Goal: Information Seeking & Learning: Learn about a topic

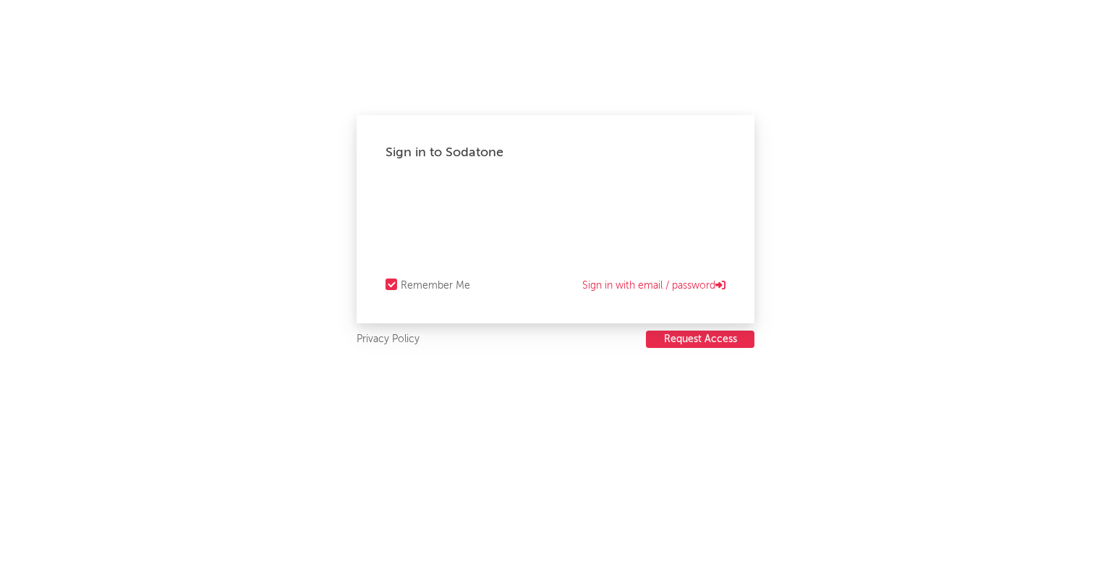
select select "other"
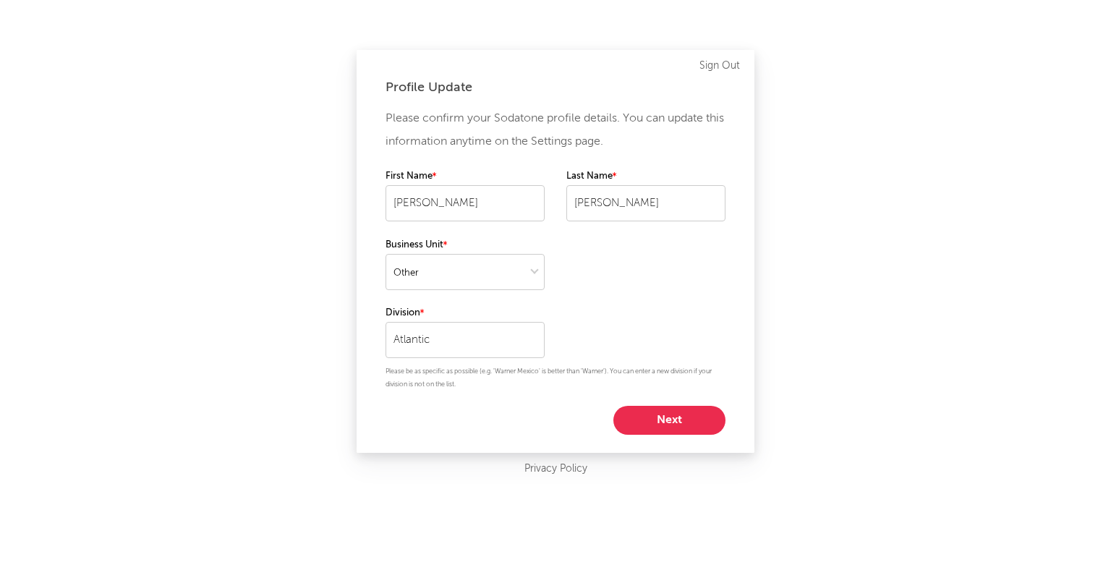
click at [654, 420] on button "Next" at bounding box center [669, 420] width 112 height 29
select select "marketing"
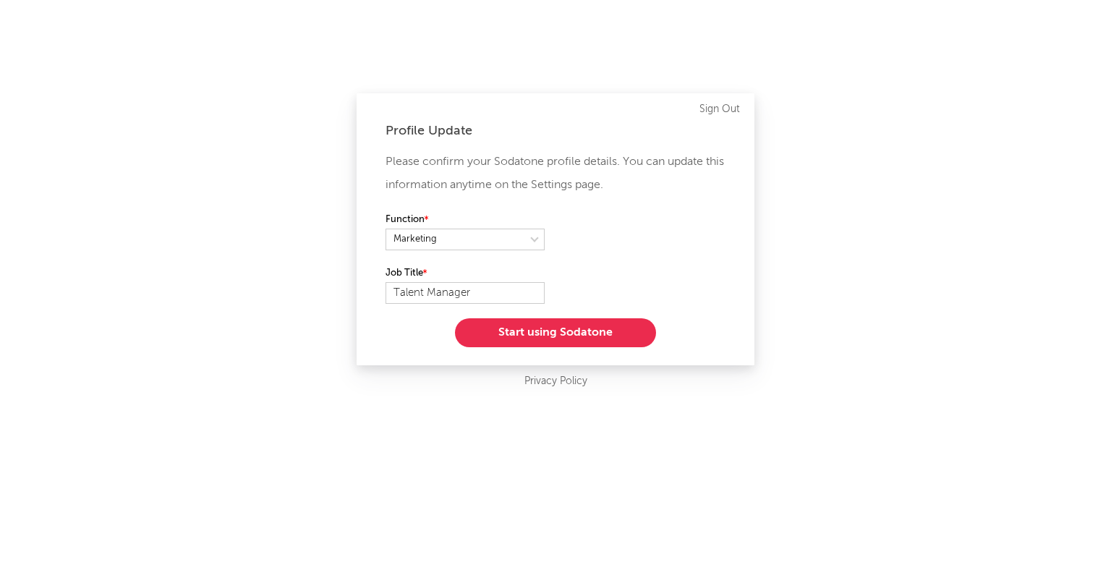
click at [570, 338] on button "Start using Sodatone" at bounding box center [555, 332] width 201 height 29
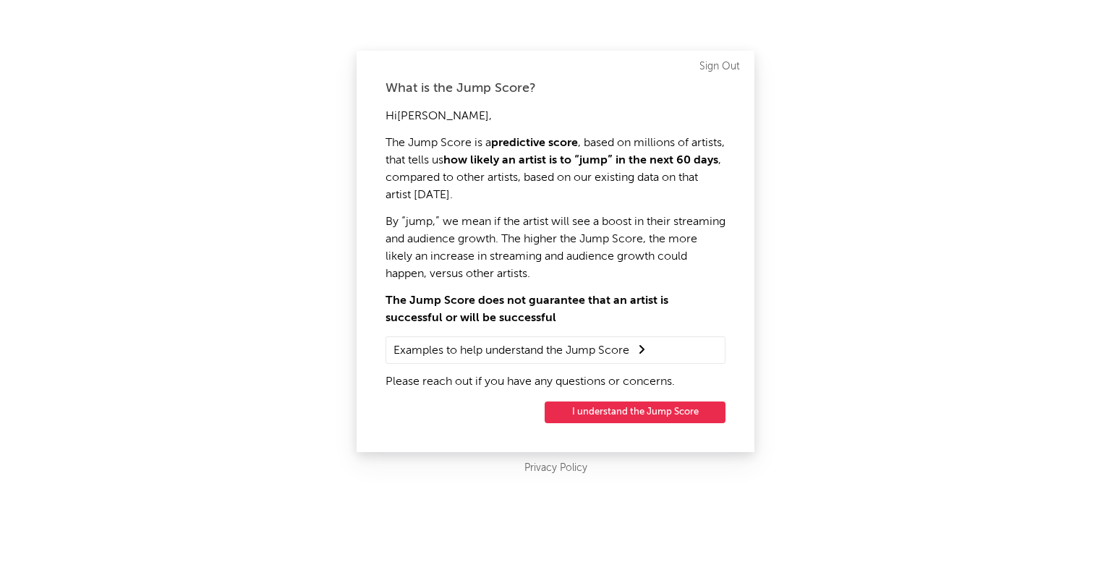
click at [630, 419] on button "I understand the Jump Score" at bounding box center [634, 412] width 181 height 22
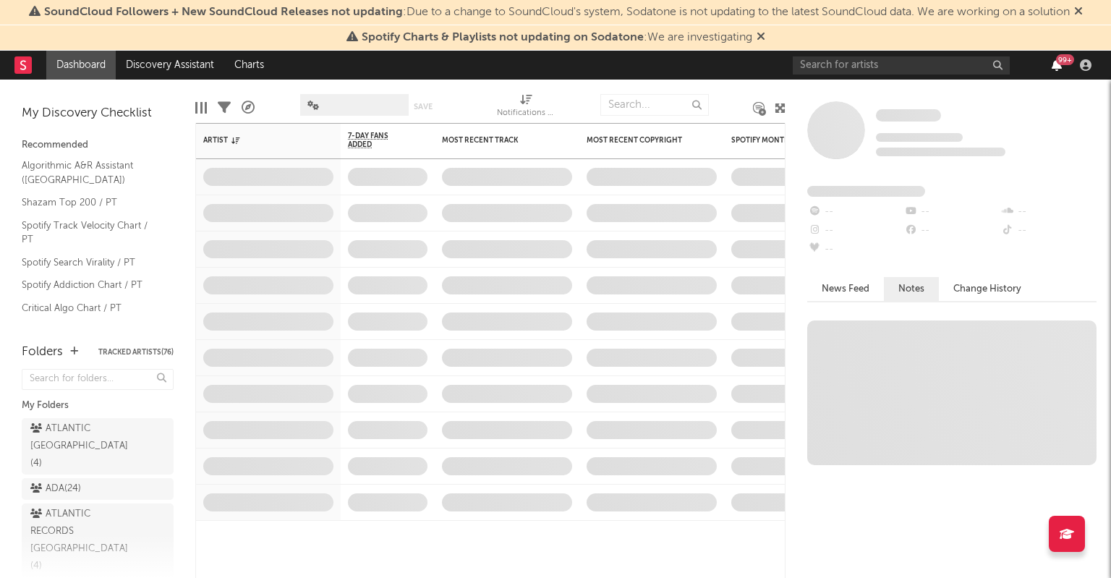
click at [1056, 65] on icon "button" at bounding box center [1056, 65] width 10 height 12
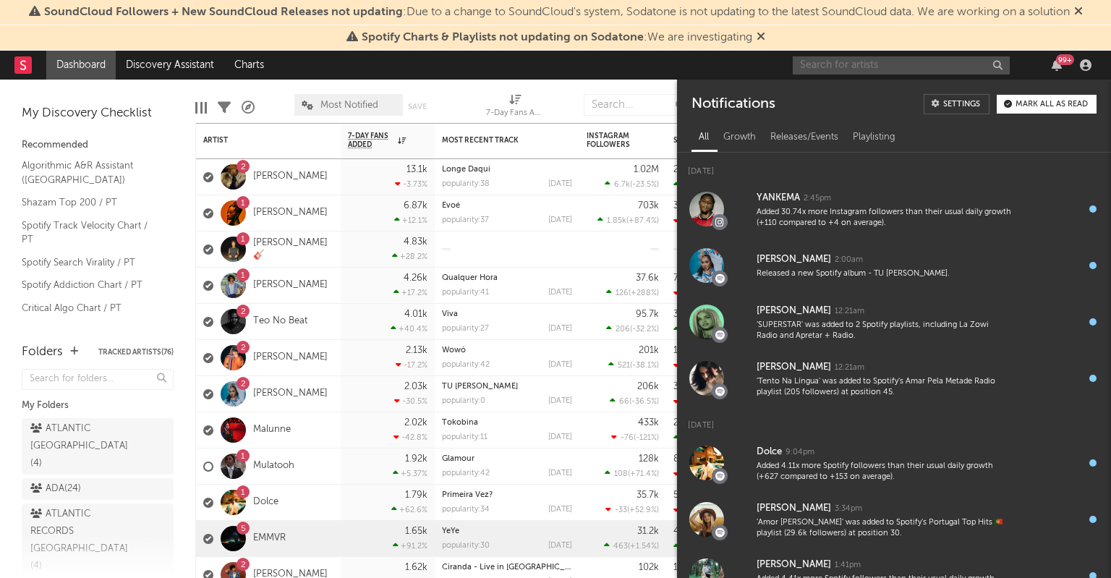
click at [879, 59] on input "text" at bounding box center [900, 65] width 217 height 18
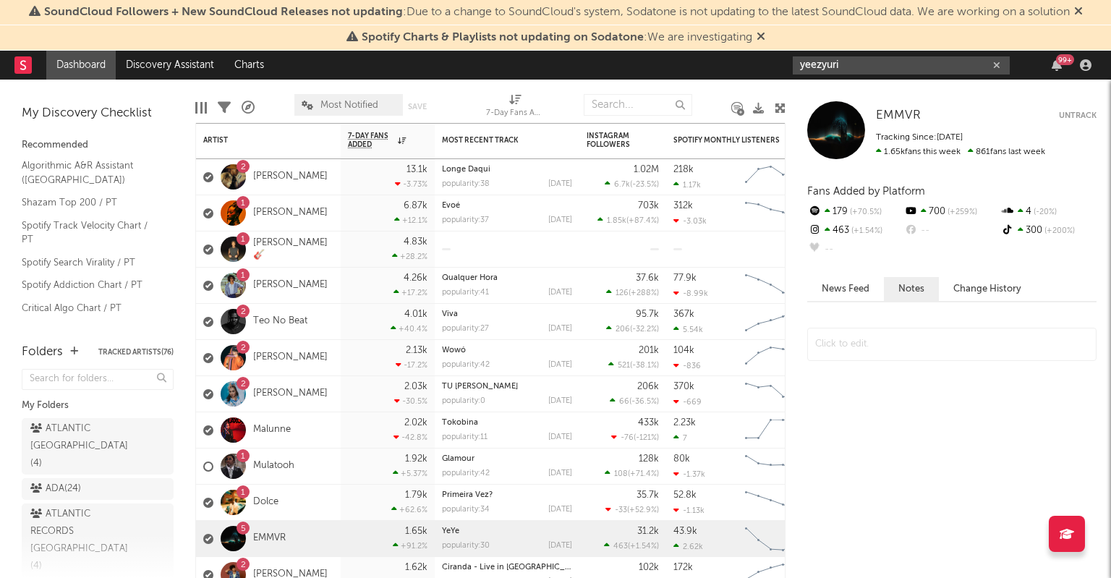
type input "yeezyuri"
click at [888, 66] on input "yeezyuri" at bounding box center [900, 65] width 217 height 18
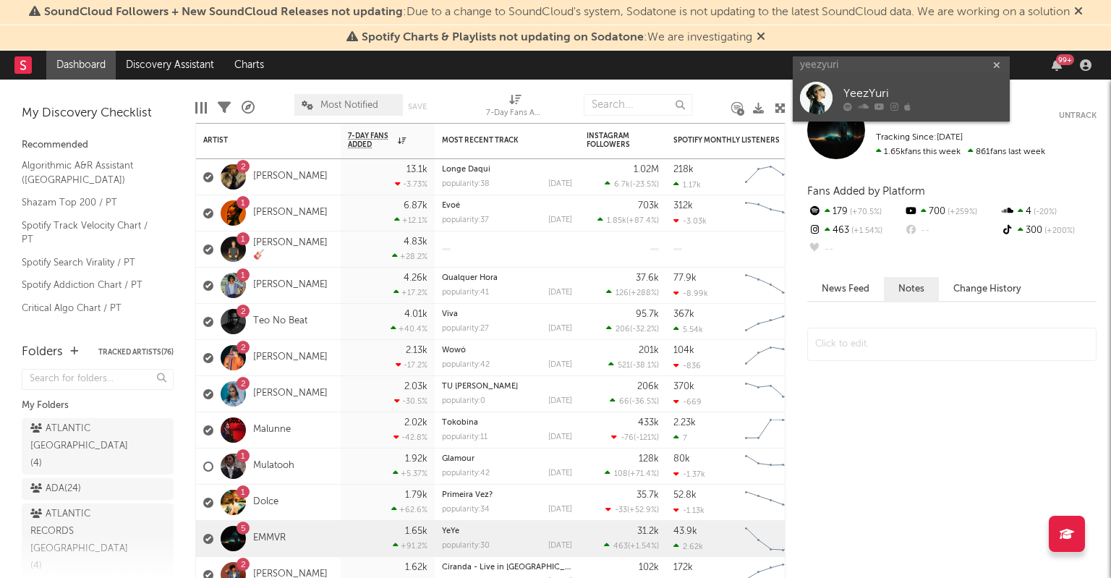
click at [850, 107] on icon at bounding box center [847, 107] width 9 height 9
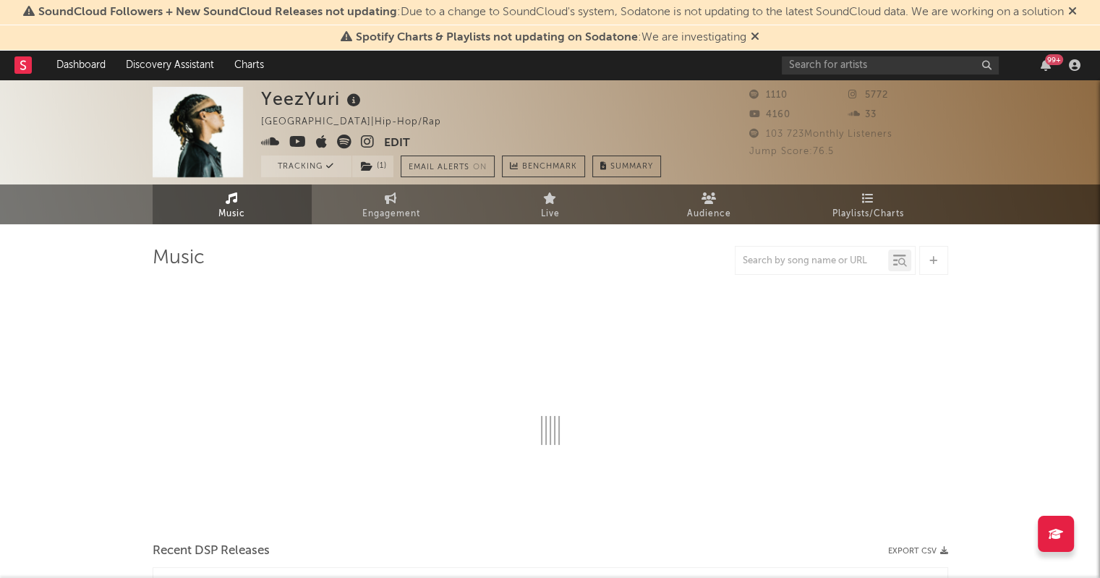
select select "1w"
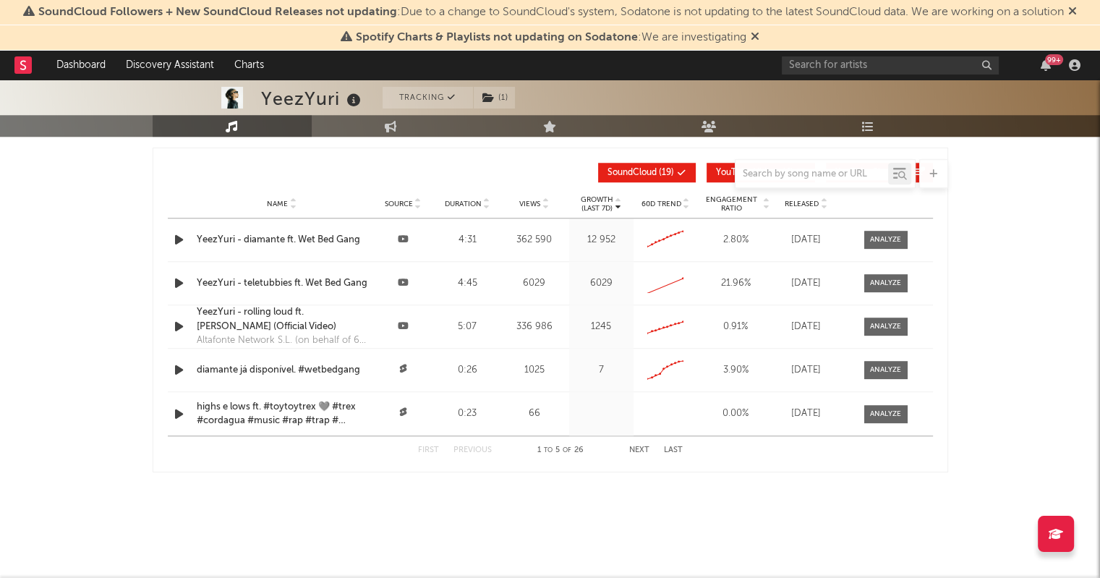
scroll to position [1208, 0]
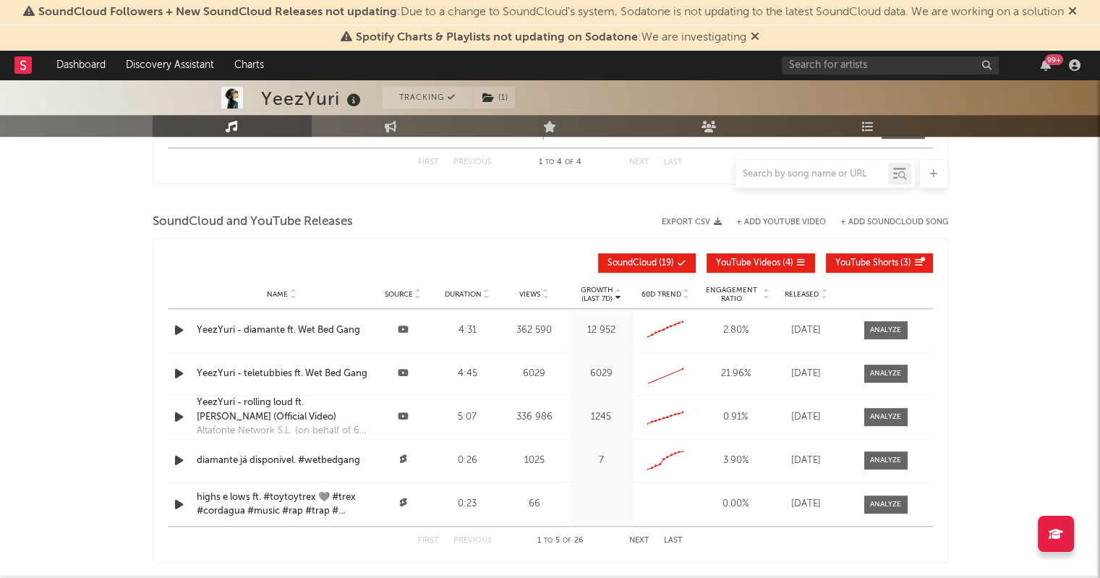
click at [662, 263] on span "SoundCloud ( 19 )" at bounding box center [640, 263] width 67 height 9
click at [882, 331] on div at bounding box center [885, 330] width 31 height 11
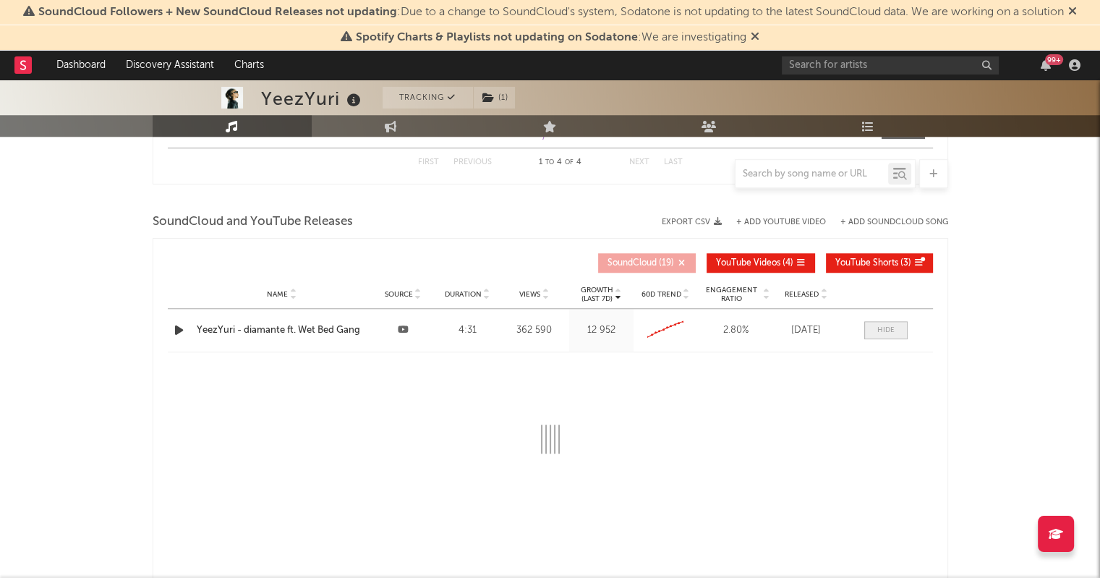
select select "All"
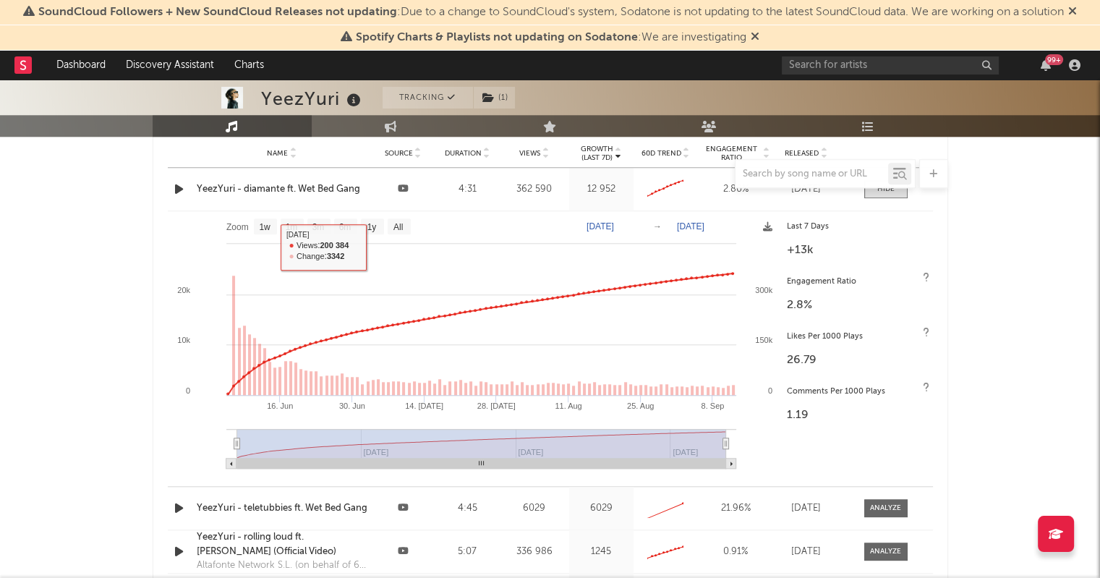
scroll to position [1347, 0]
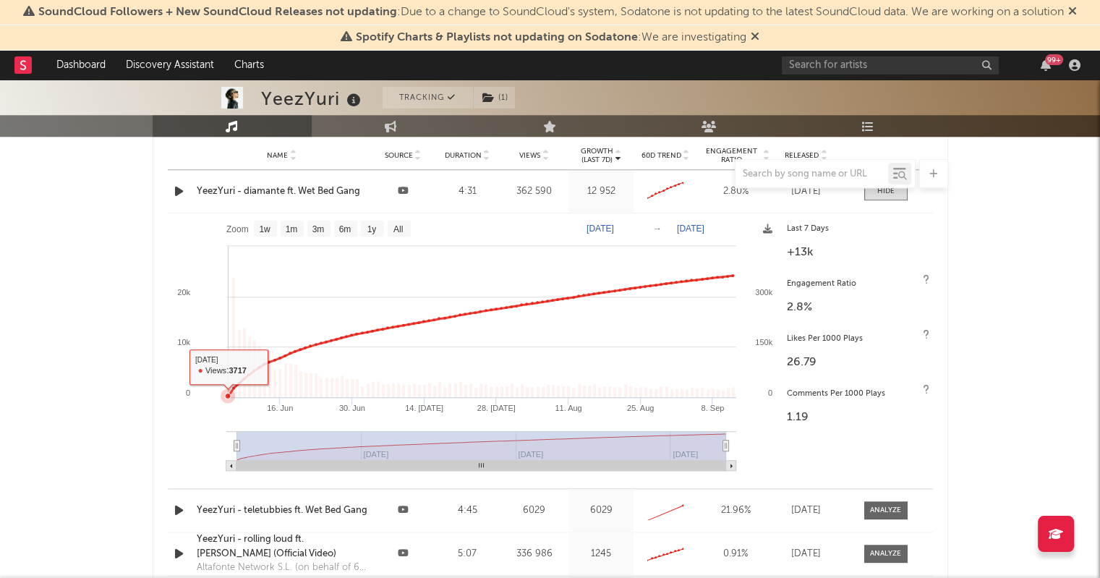
click at [228, 335] on rect at bounding box center [474, 347] width 612 height 268
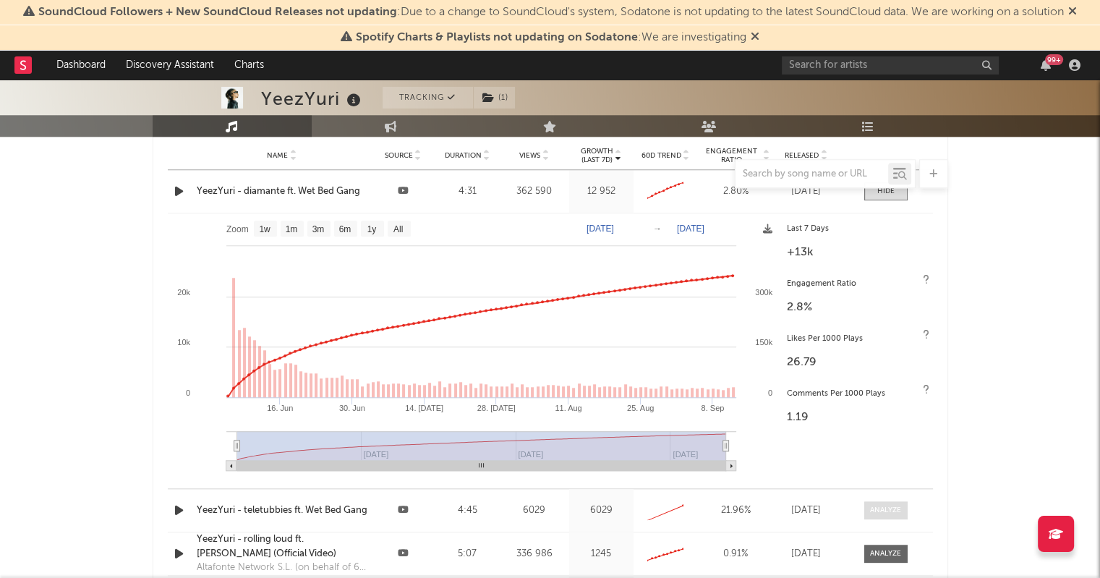
click at [896, 510] on div at bounding box center [885, 510] width 31 height 11
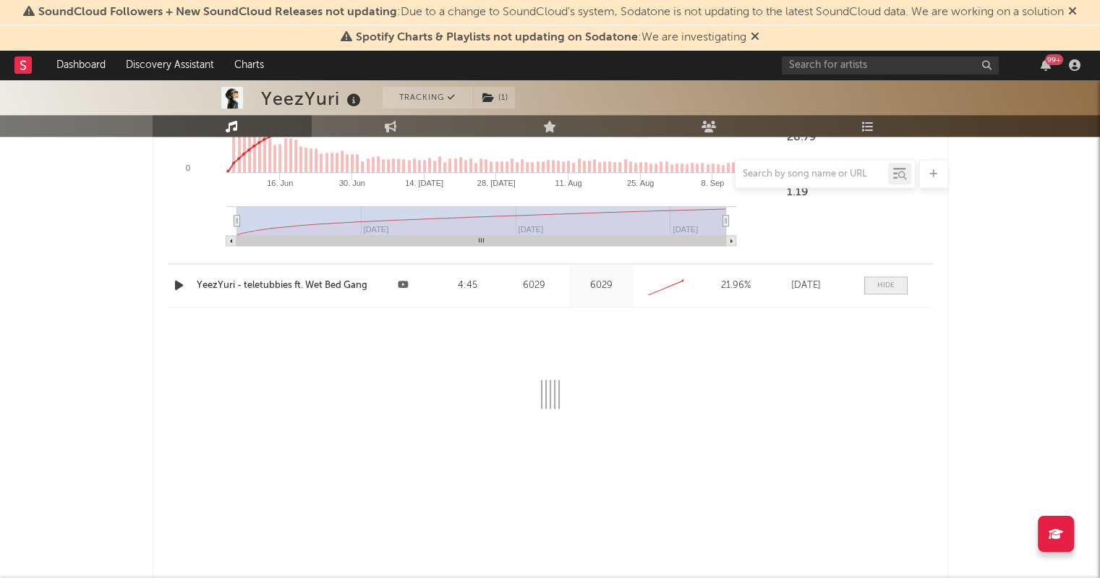
scroll to position [1571, 0]
select select "All"
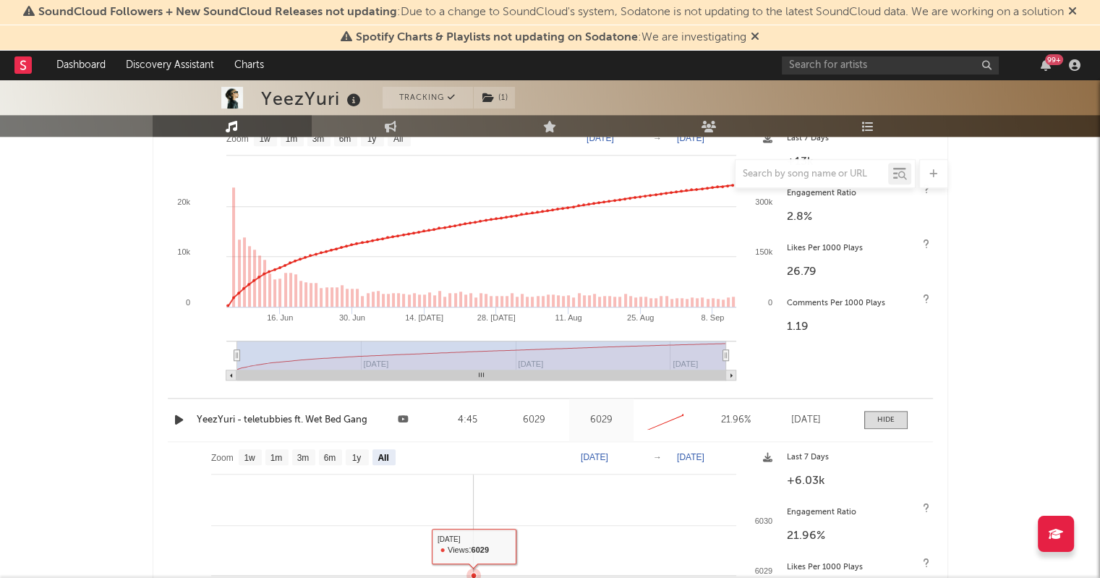
scroll to position [1438, 0]
